Goal: Task Accomplishment & Management: Manage account settings

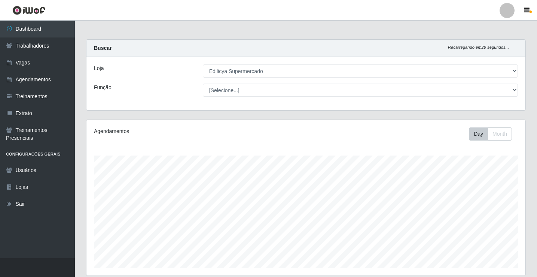
select select "460"
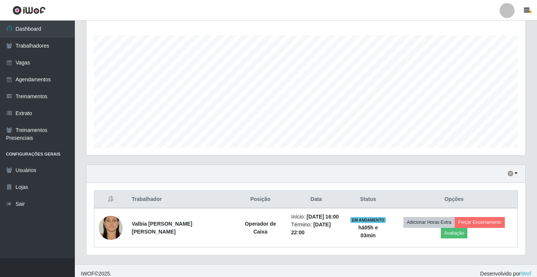
scroll to position [120, 0]
click at [35, 77] on link "Agendamentos" at bounding box center [37, 79] width 75 height 17
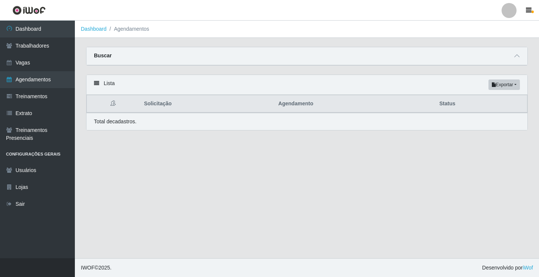
click at [300, 107] on th "Agendamento" at bounding box center [354, 104] width 161 height 18
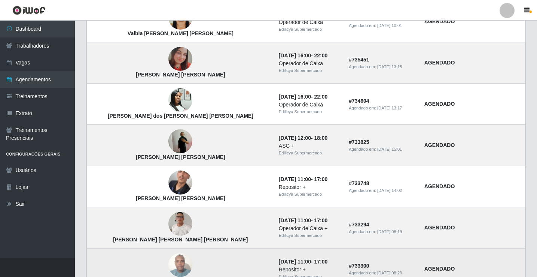
scroll to position [505, 0]
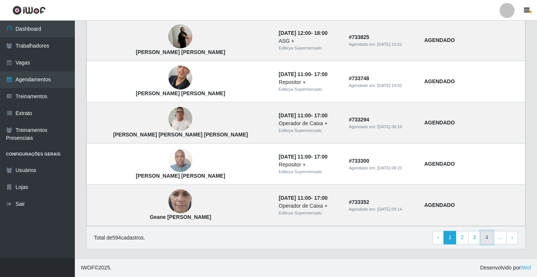
click at [488, 237] on link "4" at bounding box center [486, 236] width 13 height 13
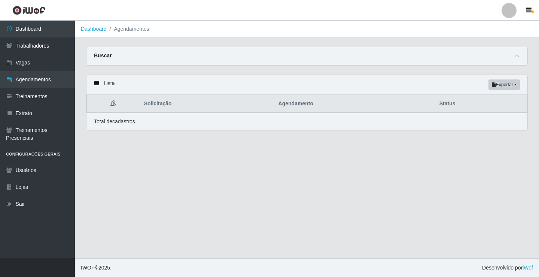
click at [295, 109] on th "Agendamento" at bounding box center [354, 104] width 161 height 18
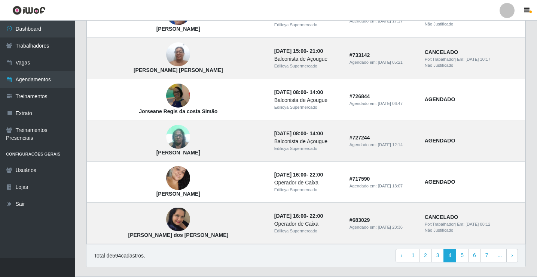
scroll to position [505, 0]
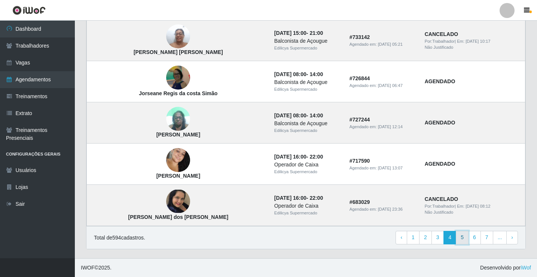
click at [465, 236] on link "5" at bounding box center [462, 236] width 13 height 13
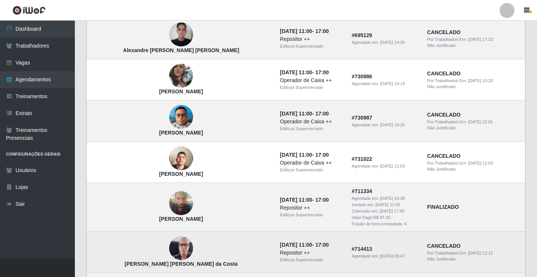
scroll to position [415, 0]
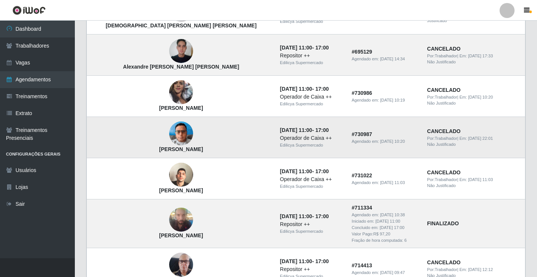
click at [169, 134] on img at bounding box center [181, 133] width 24 height 32
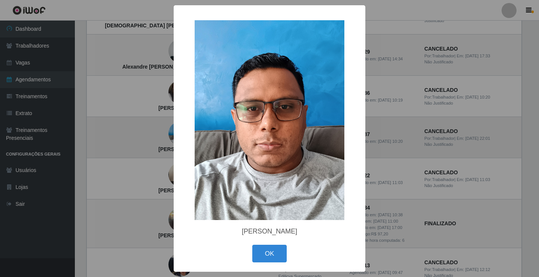
click at [150, 134] on div "× Rafael Marques De Pontes OK Cancel" at bounding box center [269, 138] width 539 height 277
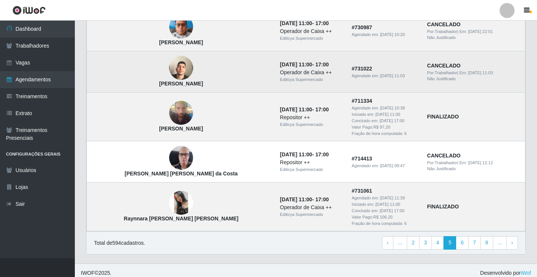
scroll to position [527, 0]
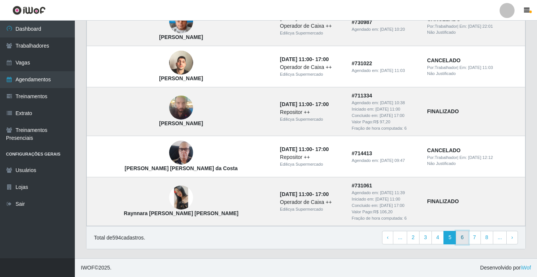
click at [464, 241] on link "6" at bounding box center [462, 236] width 13 height 13
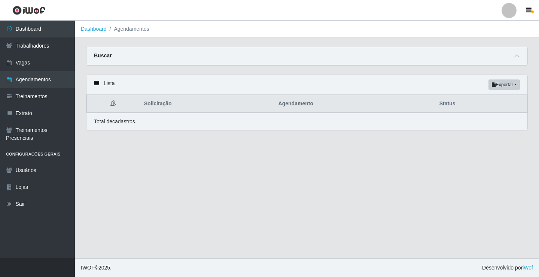
click at [295, 110] on th "Agendamento" at bounding box center [354, 104] width 161 height 18
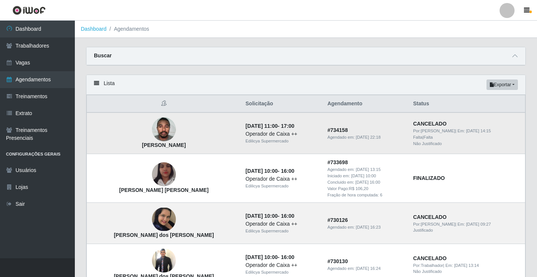
click at [431, 137] on div "Falta | Falta" at bounding box center [466, 137] width 107 height 6
click at [431, 135] on div "Falta | Falta" at bounding box center [466, 137] width 107 height 6
click at [434, 140] on div "Não Justificado" at bounding box center [466, 143] width 107 height 6
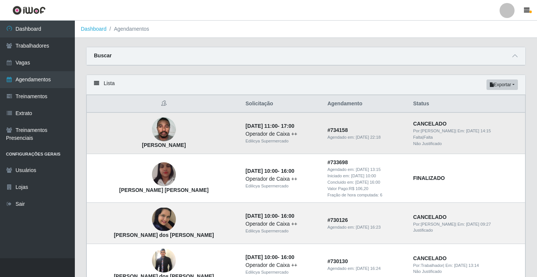
click at [421, 123] on strong "CANCELADO" at bounding box center [429, 123] width 33 height 6
click at [152, 129] on img at bounding box center [164, 129] width 24 height 32
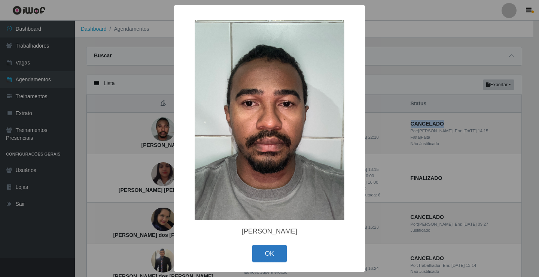
click at [266, 253] on button "OK" at bounding box center [269, 253] width 35 height 18
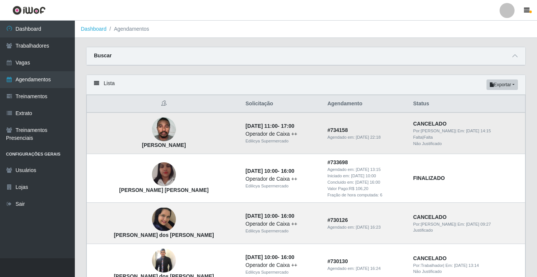
click at [414, 136] on div "Falta | Falta" at bounding box center [466, 137] width 107 height 6
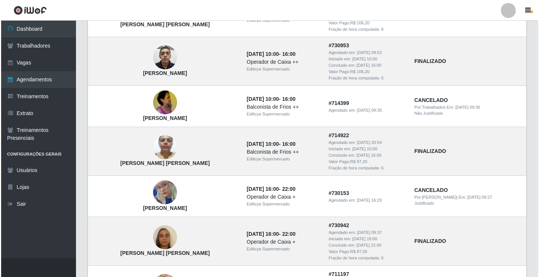
scroll to position [374, 0]
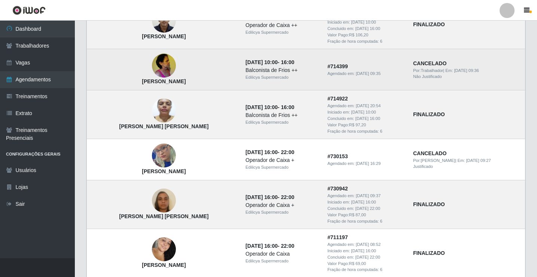
click at [153, 67] on img at bounding box center [164, 66] width 24 height 32
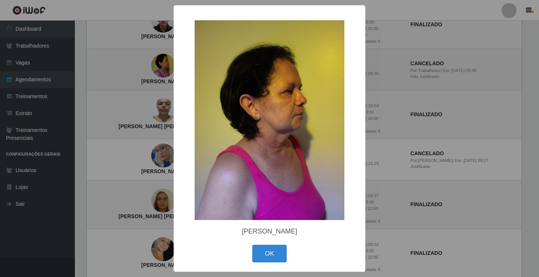
click at [153, 67] on div "× [PERSON_NAME] OK Cancel" at bounding box center [269, 138] width 539 height 277
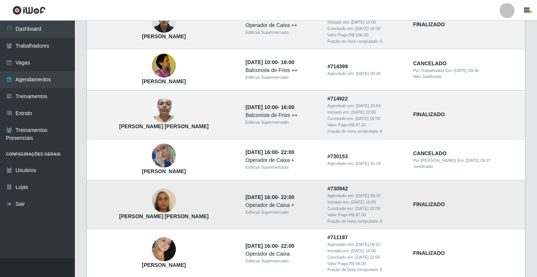
click at [152, 206] on img at bounding box center [164, 200] width 24 height 43
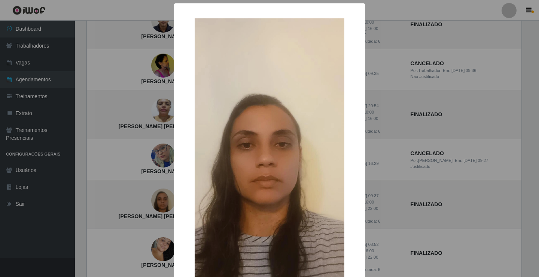
click at [293, 156] on img at bounding box center [270, 151] width 150 height 266
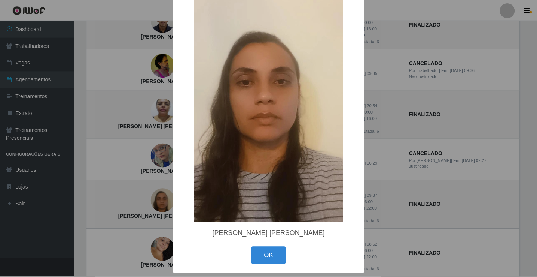
scroll to position [64, 0]
click at [265, 253] on button "OK" at bounding box center [269, 255] width 35 height 18
